Goal: Task Accomplishment & Management: Use online tool/utility

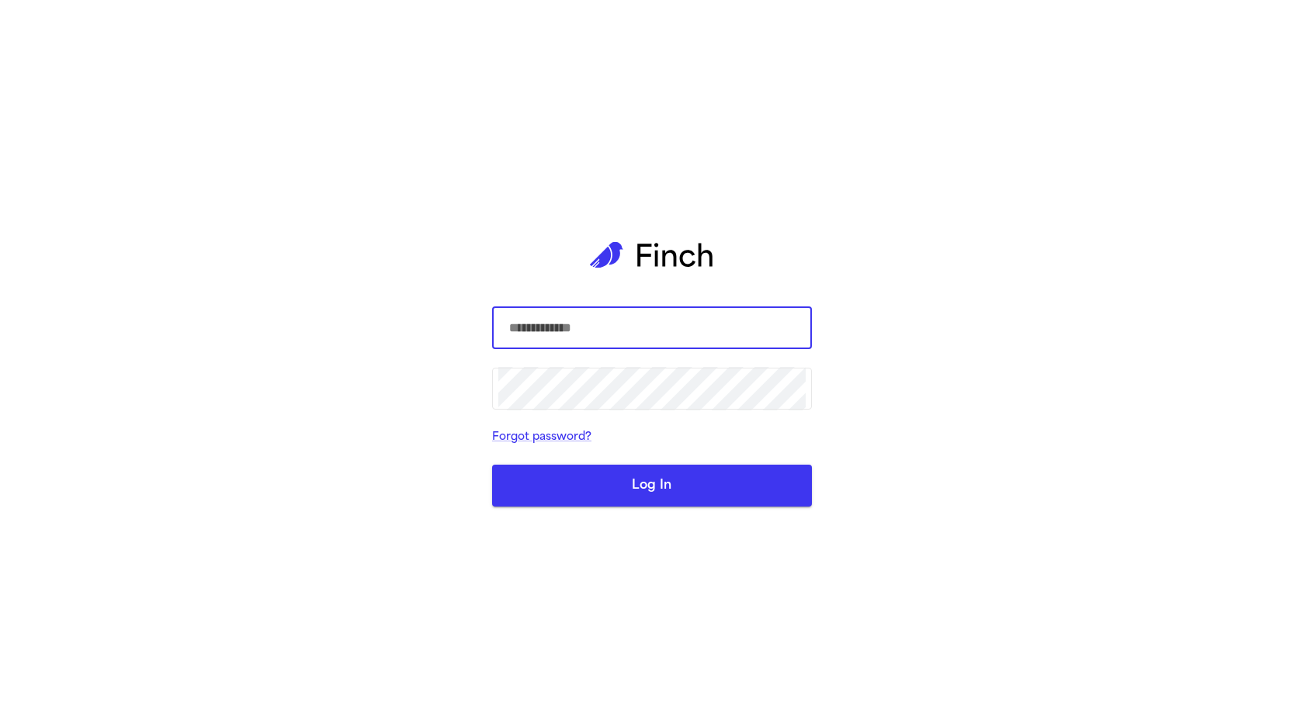
type input "**********"
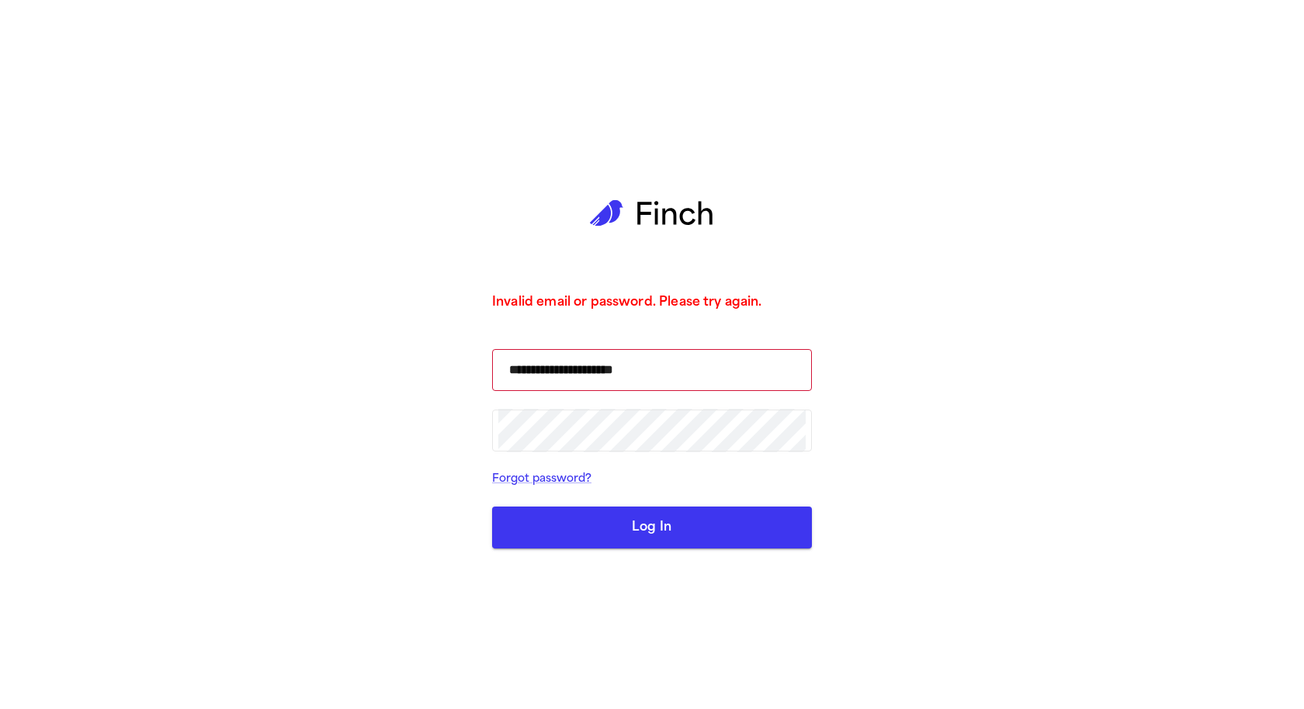
click at [685, 523] on button "Log In" at bounding box center [652, 528] width 320 height 42
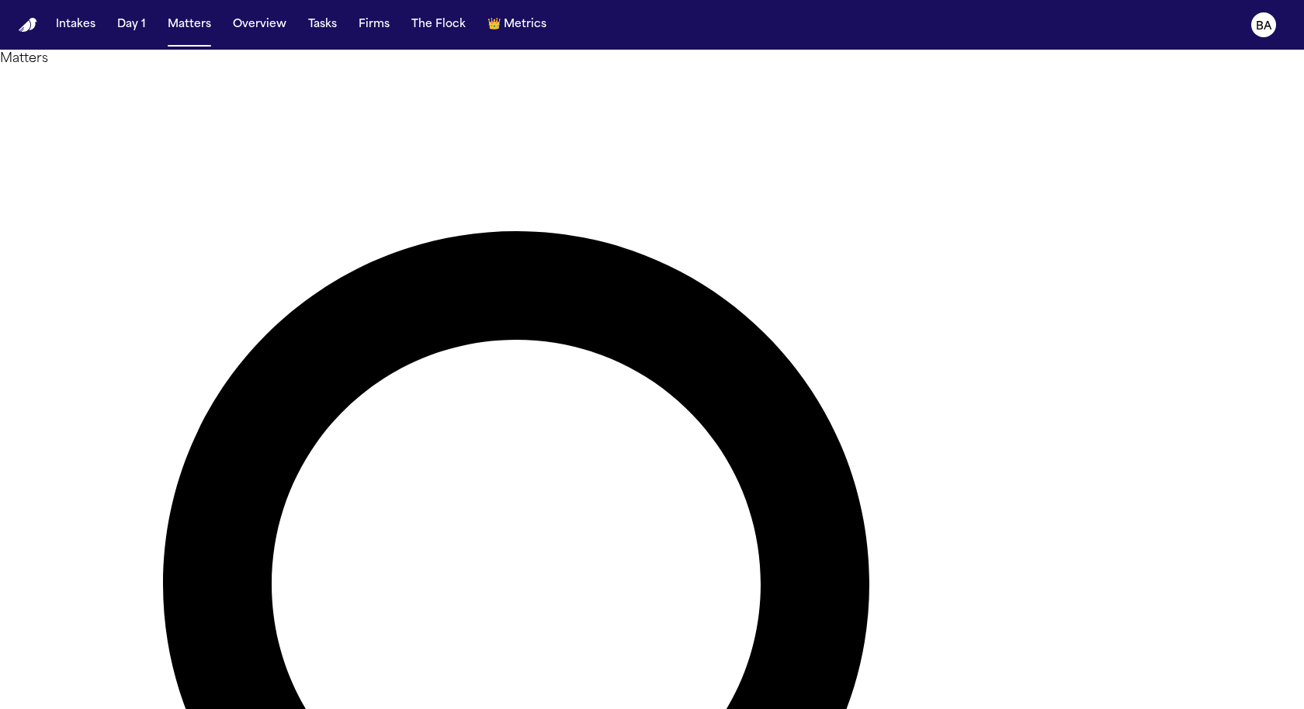
type input "***"
